Goal: Information Seeking & Learning: Learn about a topic

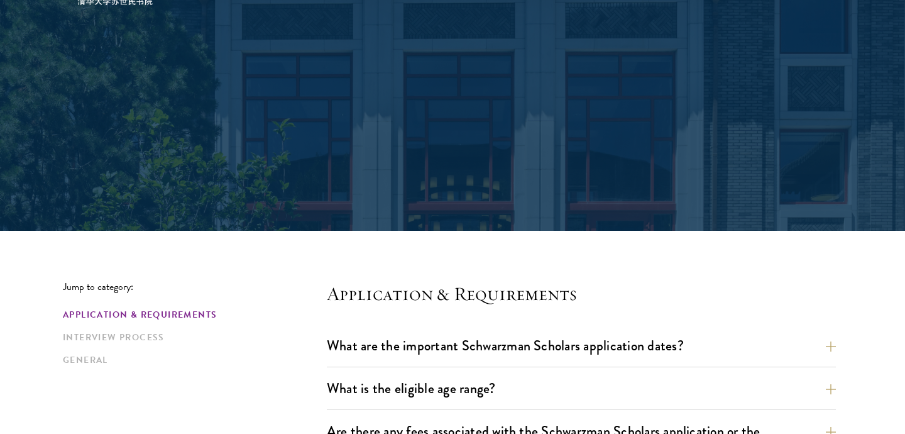
scroll to position [383, 0]
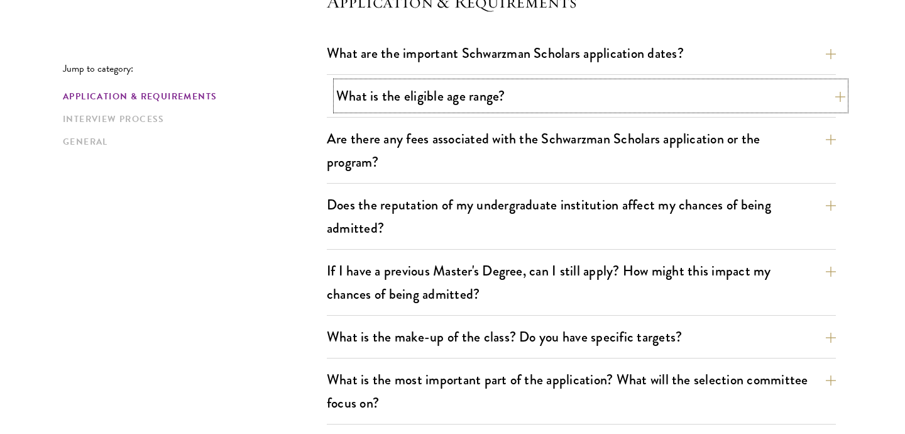
click at [395, 93] on button "What is the eligible age range?" at bounding box center [590, 96] width 509 height 28
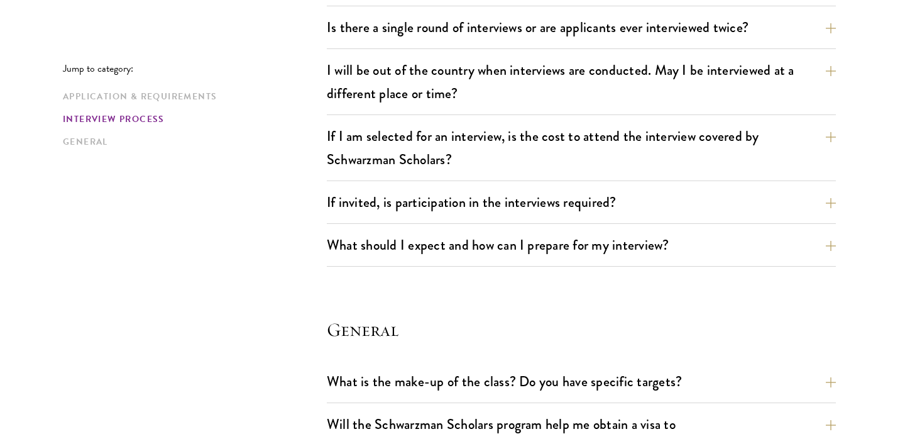
scroll to position [1684, 0]
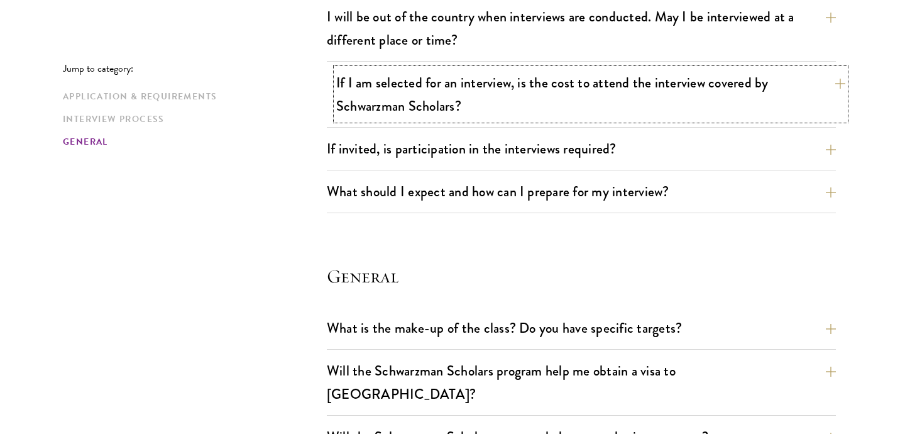
click at [725, 104] on button "If I am selected for an interview, is the cost to attend the interview covered …" at bounding box center [590, 95] width 509 height 52
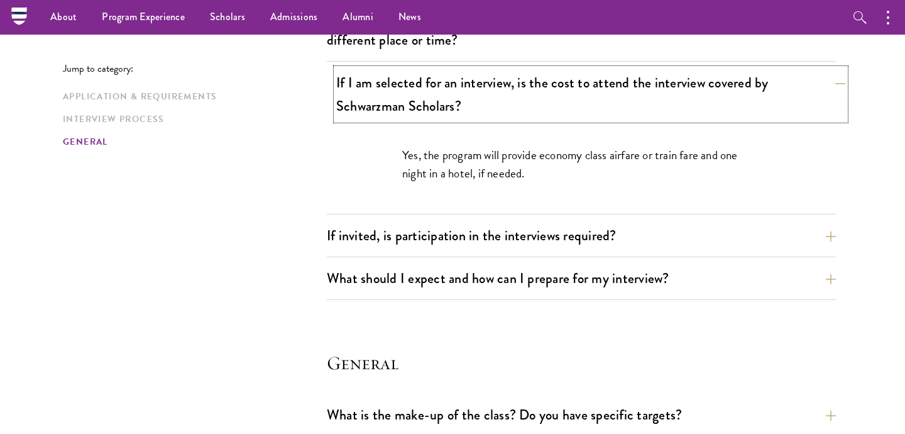
scroll to position [1597, 0]
click at [390, 241] on button "If invited, is participation in the interviews required?" at bounding box center [590, 235] width 509 height 28
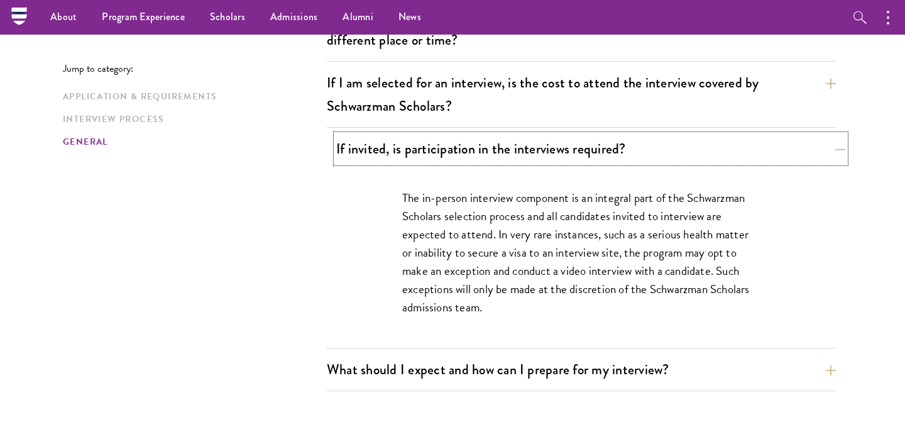
click at [827, 150] on button "If invited, is participation in the interviews required?" at bounding box center [590, 149] width 509 height 28
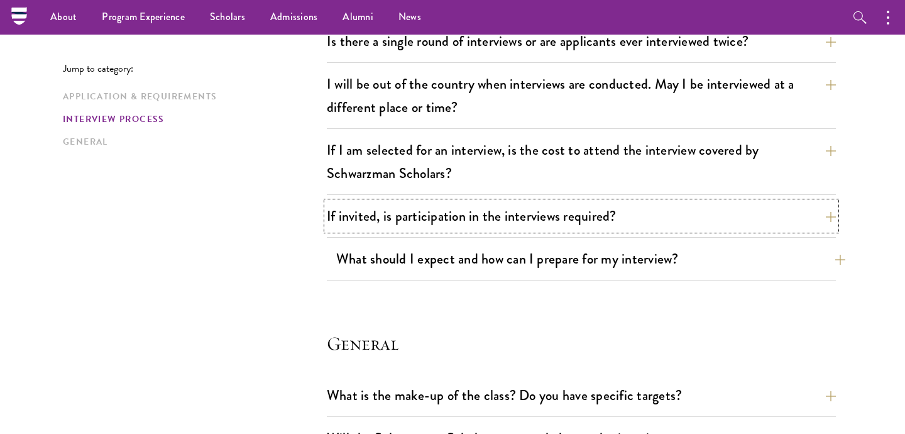
scroll to position [1418, 0]
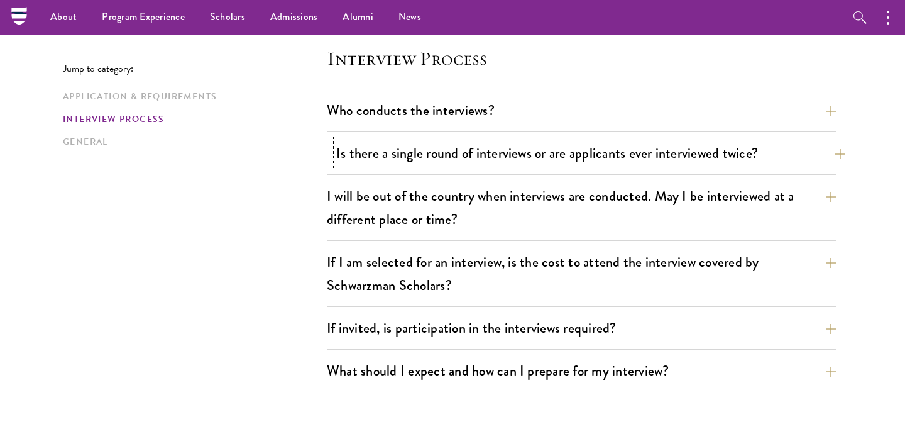
click at [658, 153] on button "Is there a single round of interviews or are applicants ever interviewed twice?" at bounding box center [590, 153] width 509 height 28
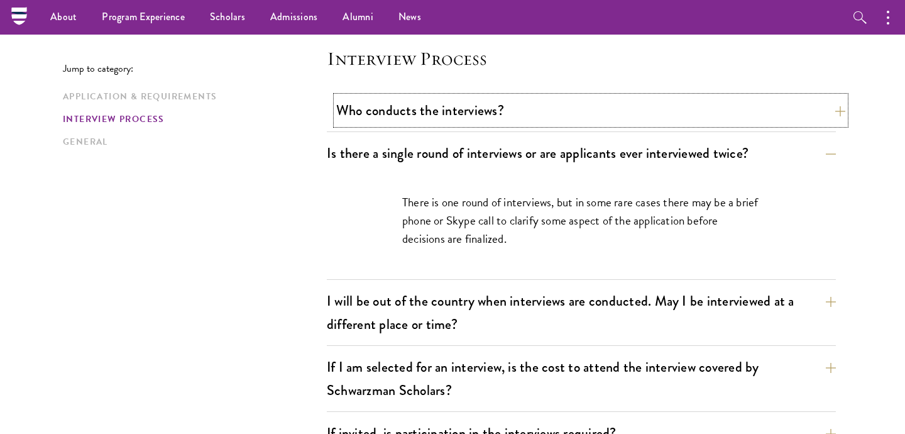
click at [634, 120] on button "Who conducts the interviews?" at bounding box center [590, 110] width 509 height 28
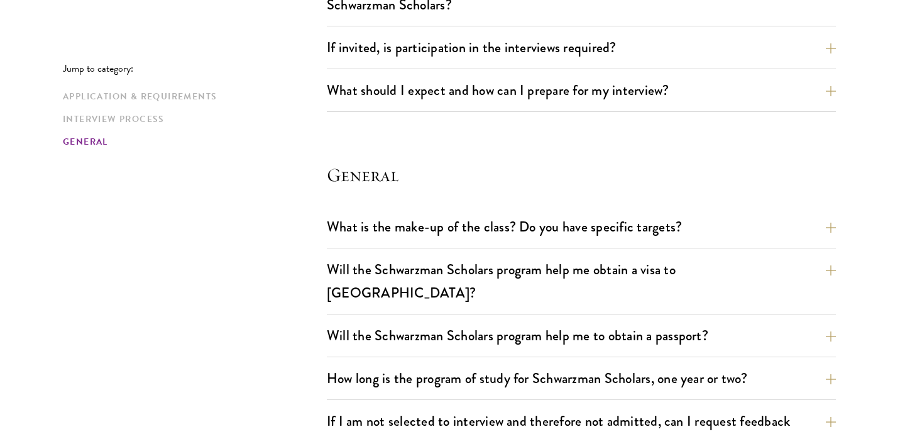
scroll to position [1802, 0]
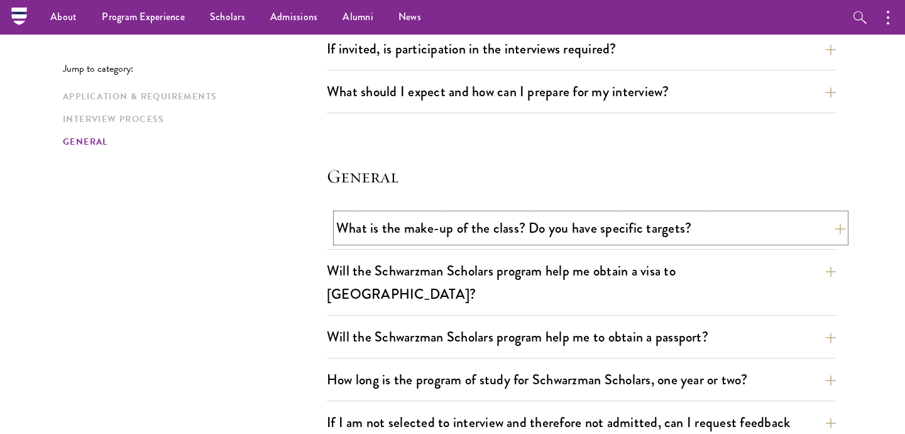
click at [789, 222] on button "What is the make-up of the class? Do you have specific targets?" at bounding box center [590, 228] width 509 height 28
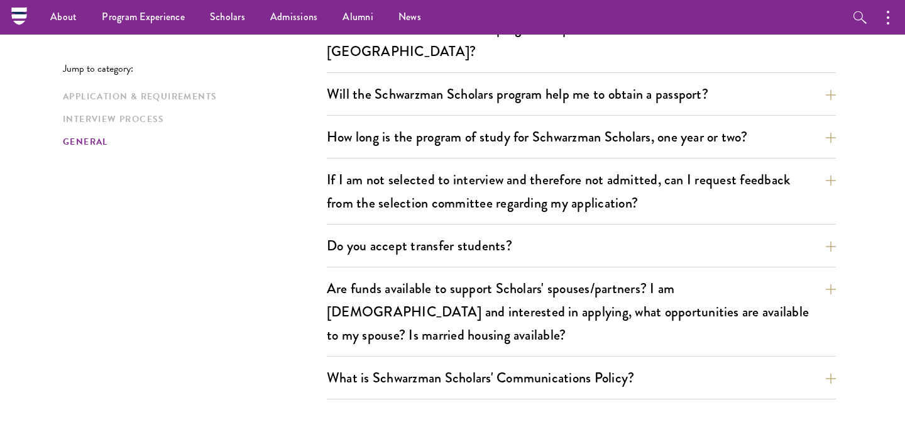
scroll to position [2106, 0]
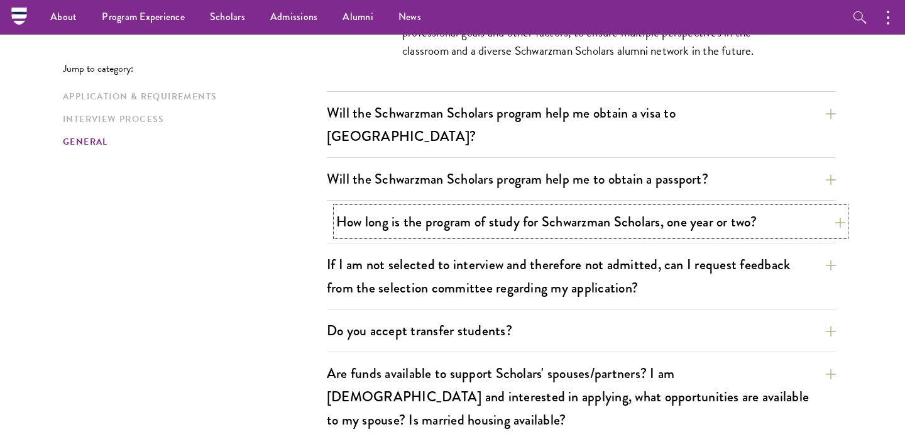
click at [820, 207] on button "How long is the program of study for Schwarzman Scholars, one year or two?" at bounding box center [590, 221] width 509 height 28
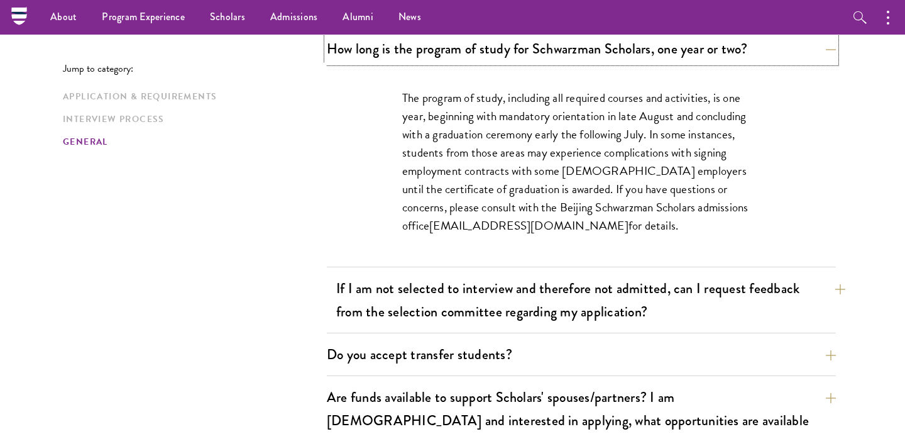
scroll to position [1985, 0]
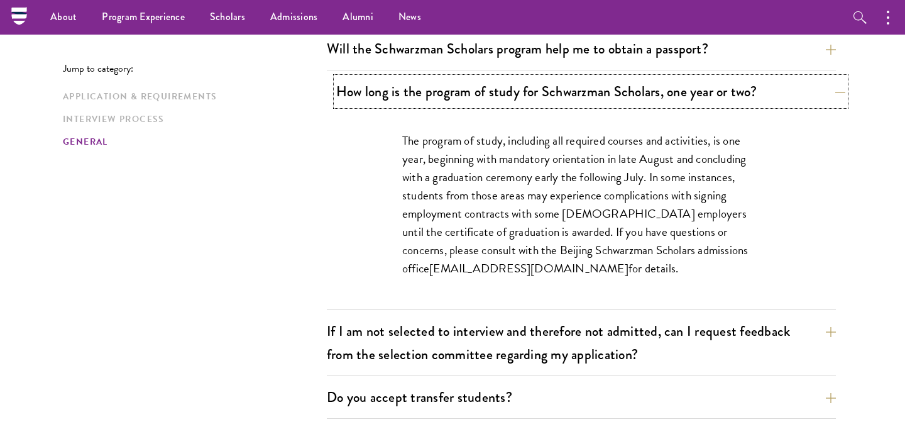
click at [826, 77] on button "How long is the program of study for Schwarzman Scholars, one year or two?" at bounding box center [590, 91] width 509 height 28
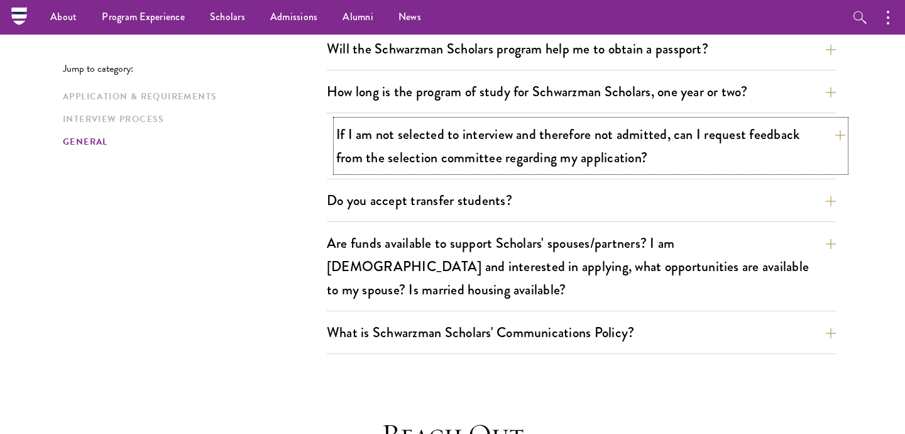
click at [737, 139] on button "If I am not selected to interview and therefore not admitted, can I request fee…" at bounding box center [590, 146] width 509 height 52
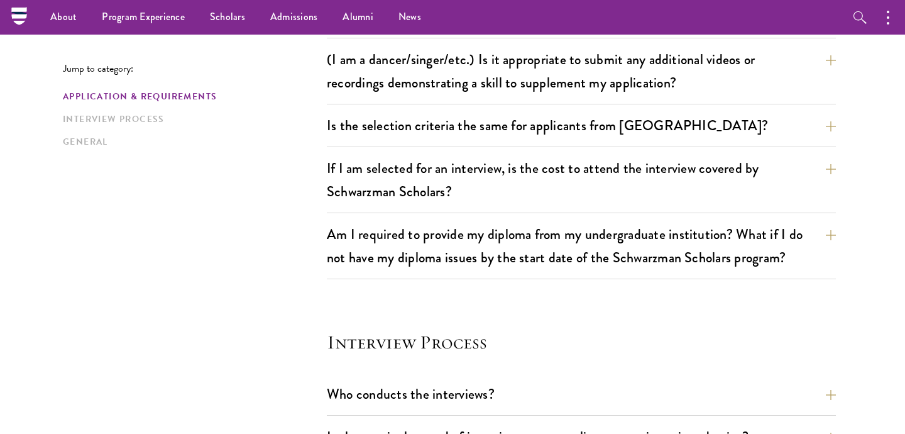
scroll to position [1048, 0]
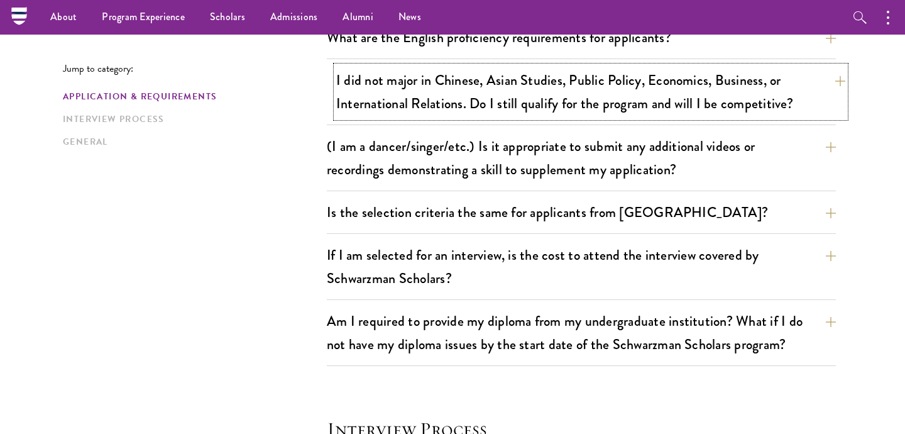
click at [715, 85] on button "I did not major in Chinese, Asian Studies, Public Policy, Economics, Business, …" at bounding box center [590, 92] width 509 height 52
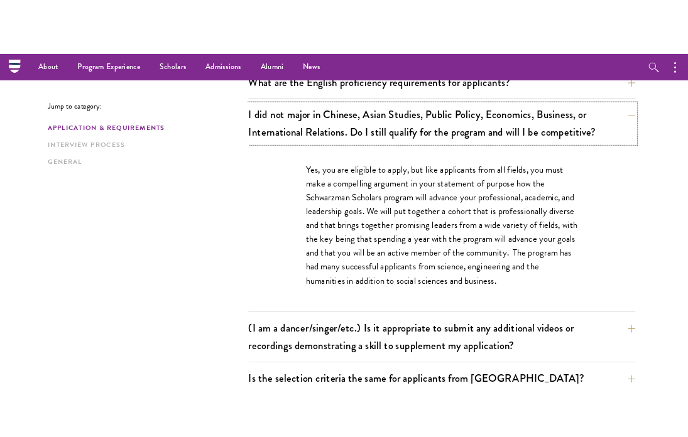
scroll to position [1039, 0]
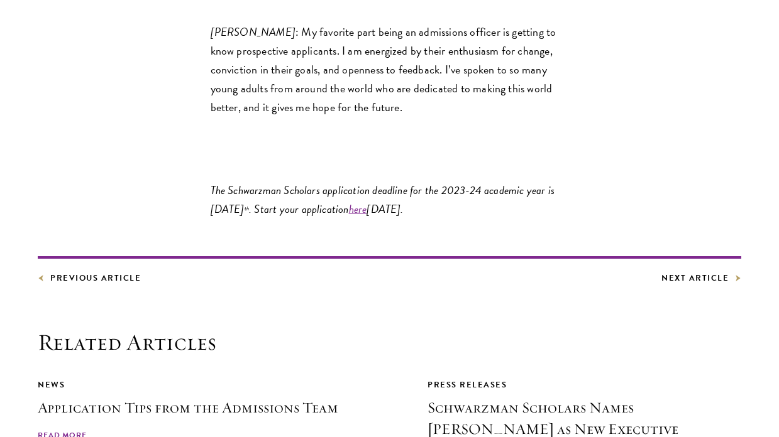
scroll to position [2781, 0]
